Goal: Find specific page/section: Find specific page/section

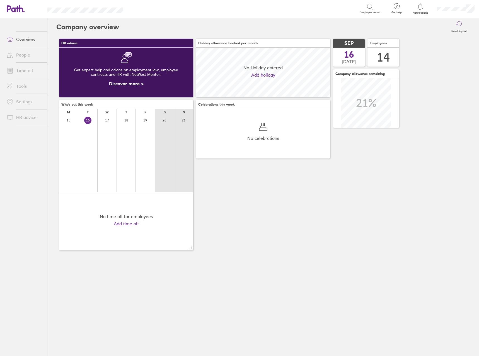
scroll to position [50, 134]
click at [19, 70] on link "Time off" at bounding box center [24, 70] width 45 height 11
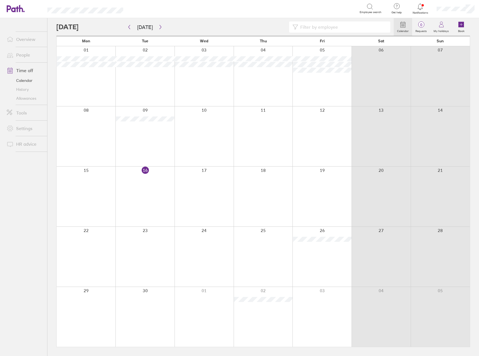
click at [28, 54] on link "People" at bounding box center [24, 54] width 45 height 11
